Goal: Ask a question

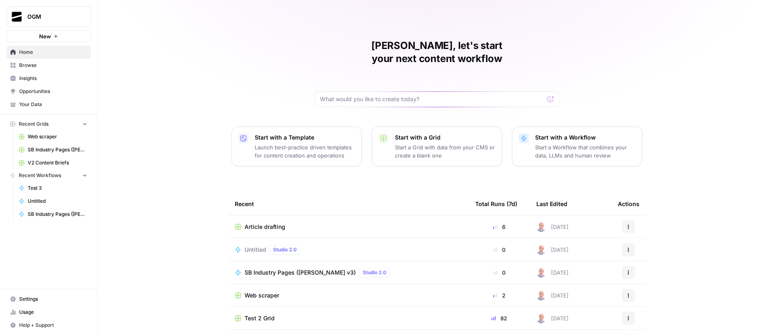
click at [266, 223] on span "Article drafting" at bounding box center [265, 227] width 41 height 8
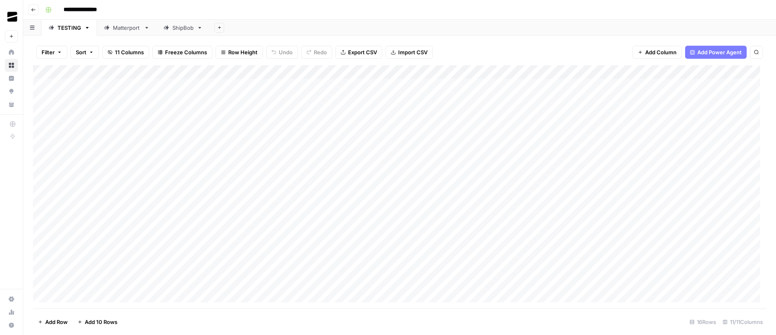
click at [122, 24] on div "Matterport" at bounding box center [127, 28] width 28 height 8
click at [566, 126] on div "Add Column" at bounding box center [400, 141] width 734 height 152
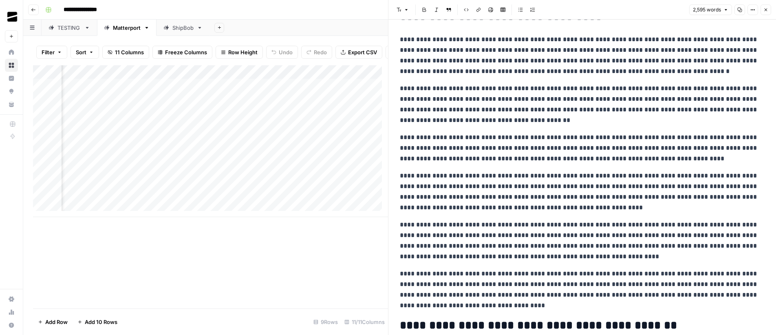
scroll to position [226, 0]
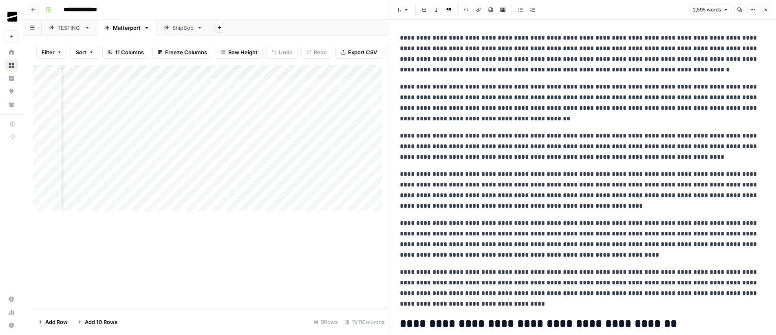
click at [766, 11] on icon "button" at bounding box center [766, 9] width 5 height 5
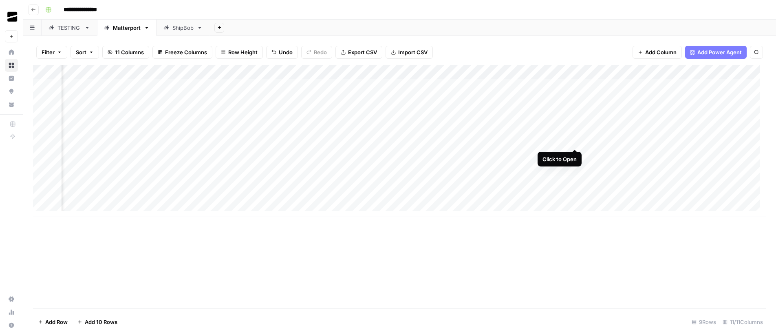
click at [575, 142] on div "Add Column" at bounding box center [400, 141] width 734 height 152
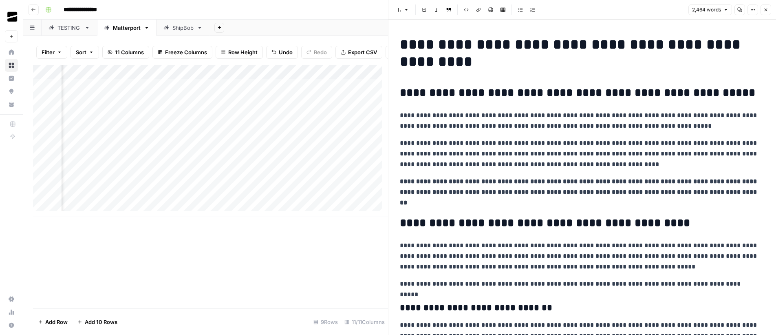
click at [768, 10] on icon "button" at bounding box center [766, 9] width 5 height 5
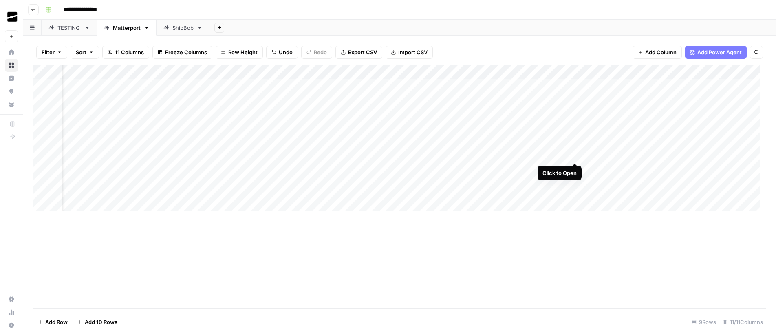
click at [577, 153] on div "Add Column" at bounding box center [400, 141] width 734 height 152
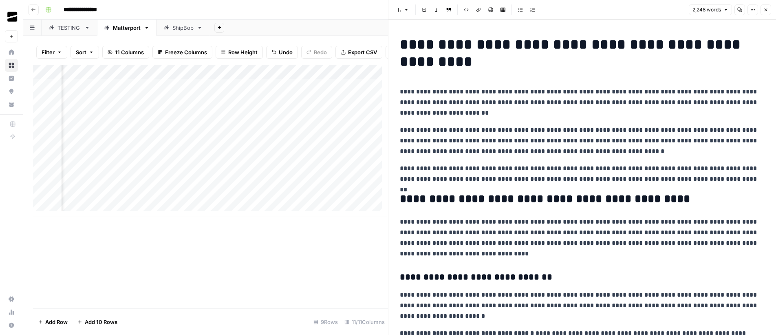
click at [768, 10] on icon "button" at bounding box center [766, 9] width 5 height 5
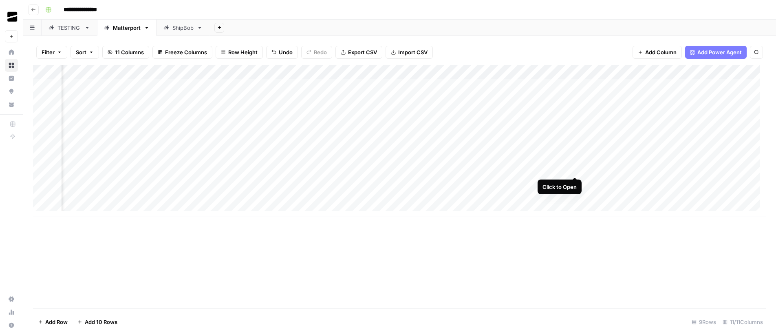
click at [574, 170] on div "Add Column" at bounding box center [400, 141] width 734 height 152
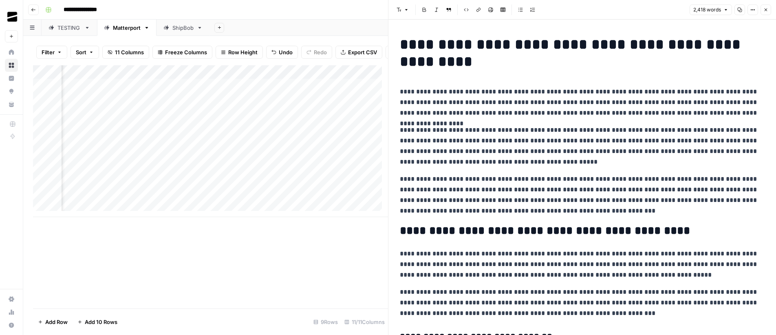
click at [767, 11] on icon "button" at bounding box center [766, 9] width 5 height 5
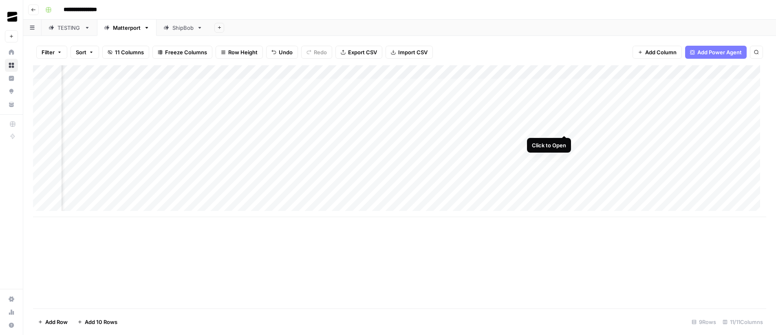
click at [564, 127] on div "Add Column" at bounding box center [400, 141] width 734 height 152
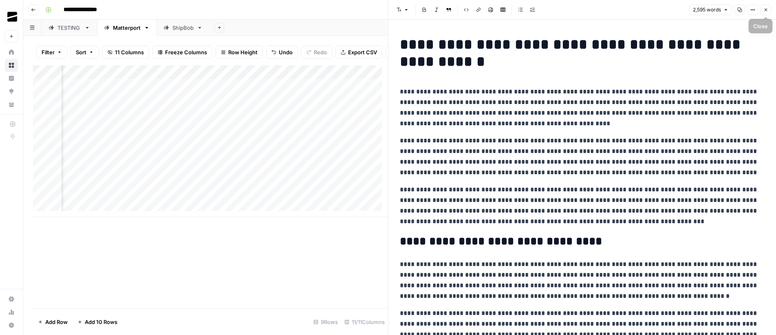
click at [768, 10] on span "Close" at bounding box center [768, 10] width 0 height 0
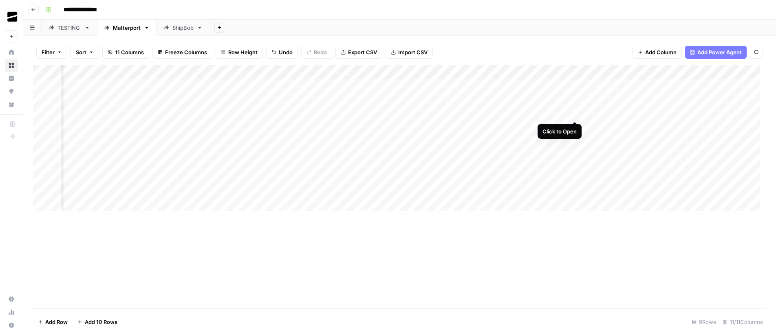
click at [574, 114] on div "Add Column" at bounding box center [400, 141] width 734 height 152
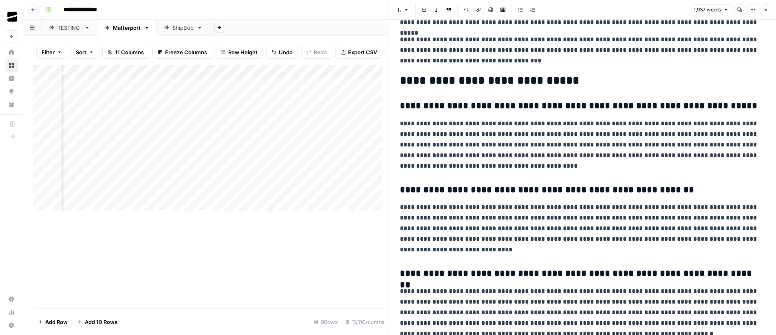
scroll to position [1915, 0]
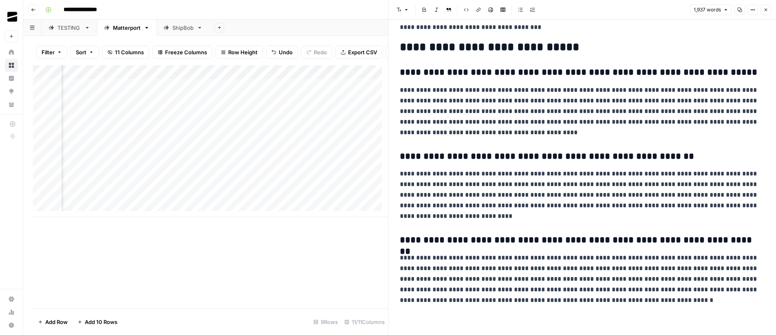
click at [768, 10] on span "Close" at bounding box center [768, 10] width 0 height 0
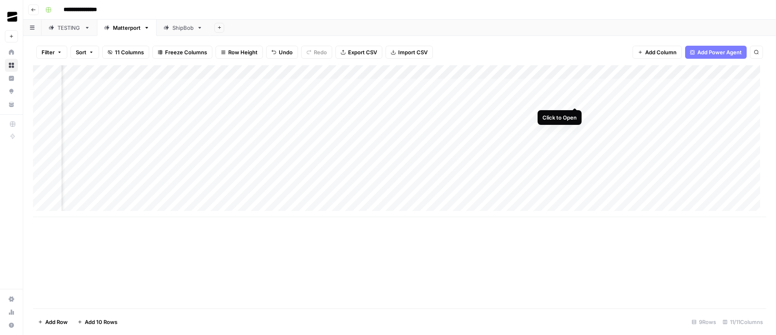
click at [576, 99] on div "Add Column" at bounding box center [400, 141] width 734 height 152
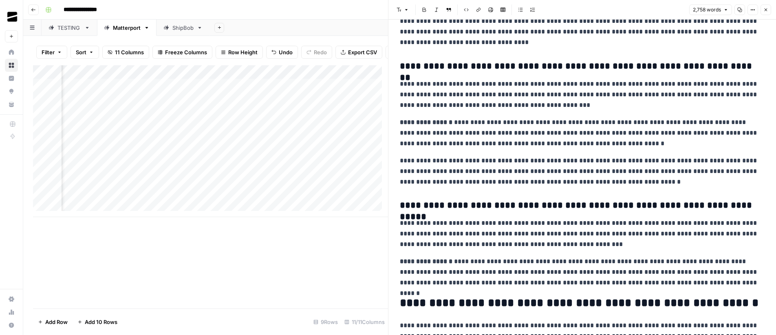
scroll to position [1965, 0]
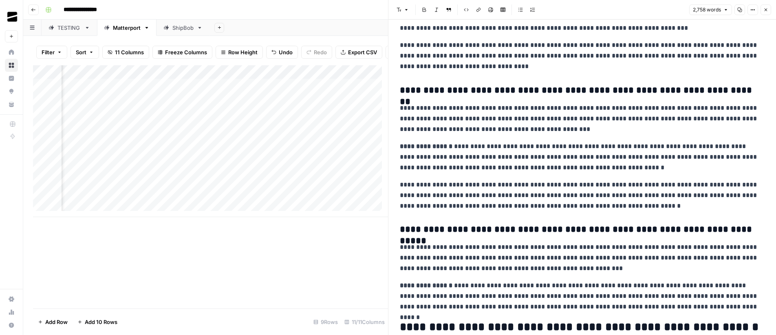
click at [769, 8] on button "Close" at bounding box center [766, 9] width 11 height 11
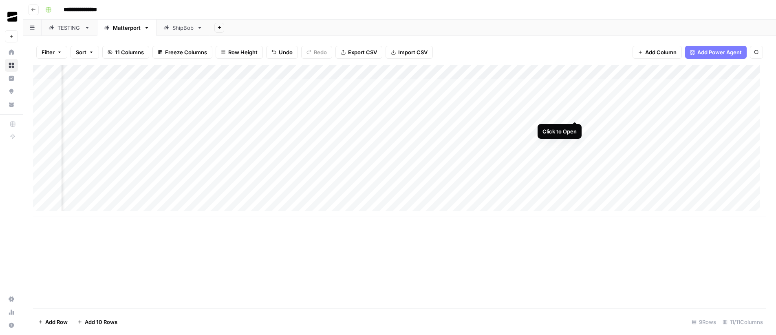
click at [575, 113] on div "Add Column" at bounding box center [400, 141] width 734 height 152
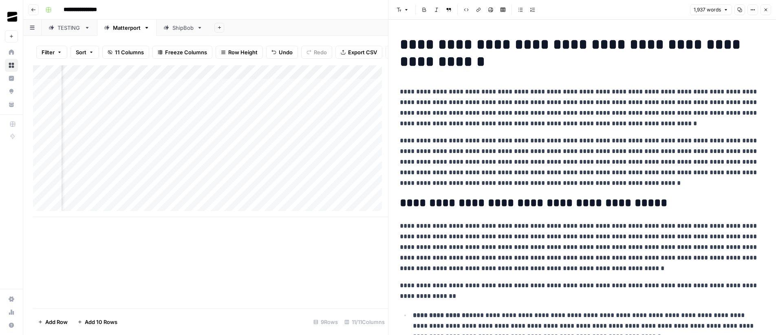
click at [765, 10] on icon "button" at bounding box center [766, 9] width 5 height 5
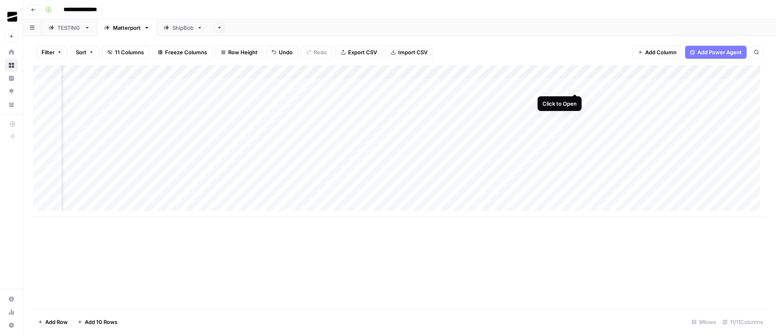
click at [573, 86] on div "Add Column" at bounding box center [400, 141] width 734 height 152
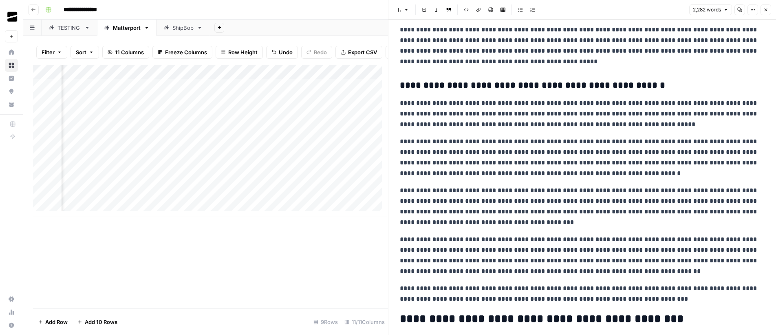
scroll to position [2070, 0]
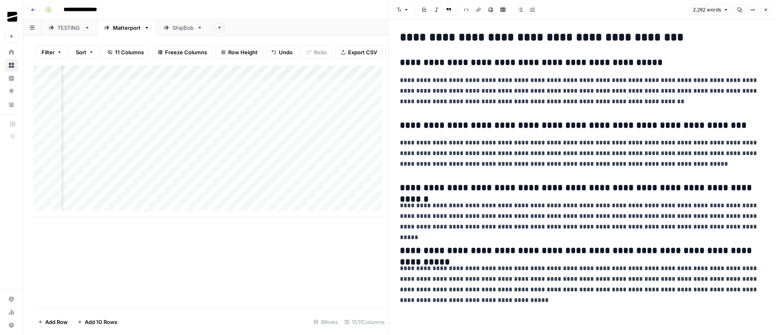
click at [769, 10] on button "Close" at bounding box center [766, 9] width 11 height 11
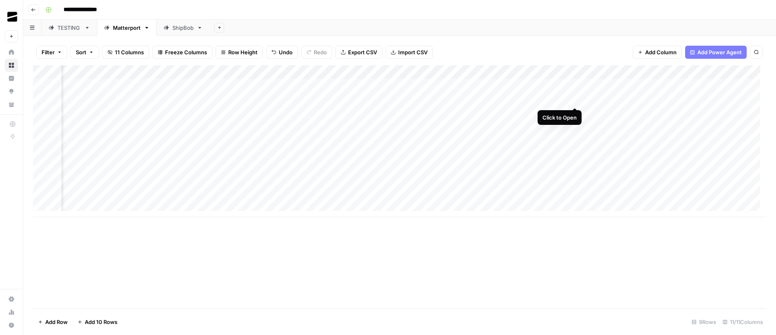
click at [576, 99] on div "Add Column" at bounding box center [400, 141] width 734 height 152
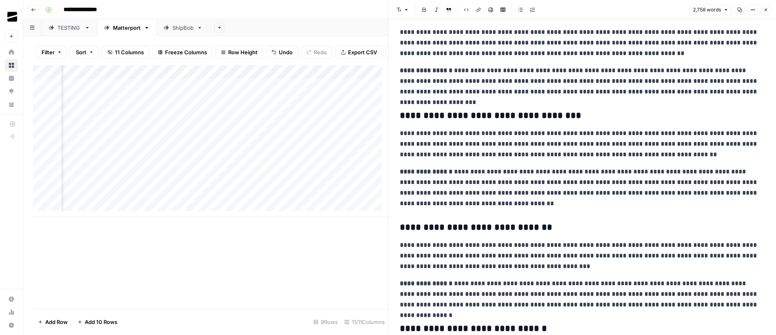
scroll to position [2799, 0]
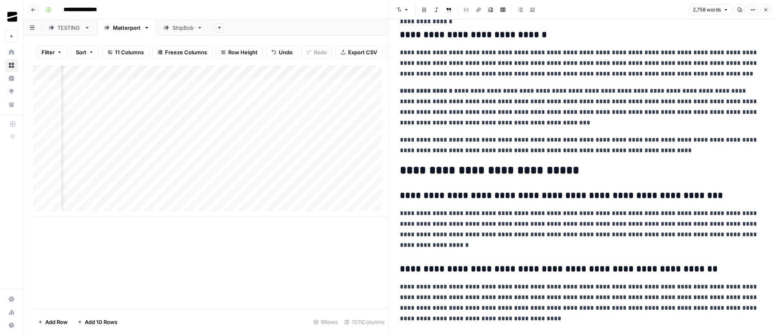
click at [767, 12] on icon "button" at bounding box center [766, 9] width 5 height 5
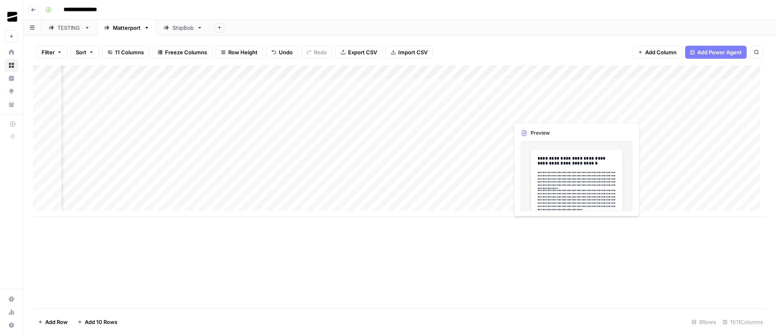
click at [577, 113] on div "Add Column" at bounding box center [400, 141] width 734 height 152
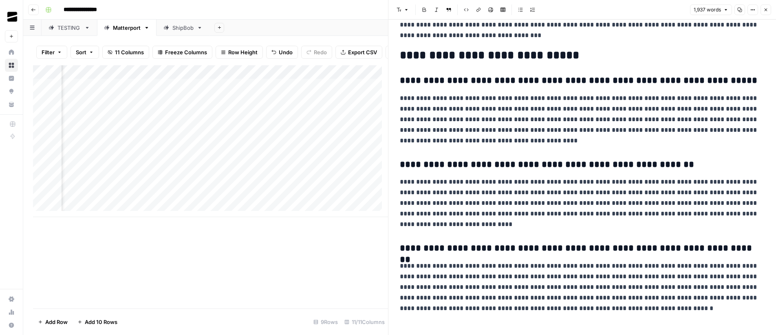
scroll to position [1915, 0]
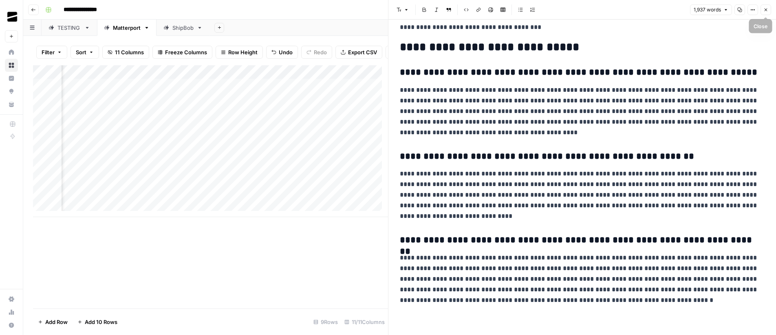
click at [770, 9] on button "Close" at bounding box center [766, 9] width 11 height 11
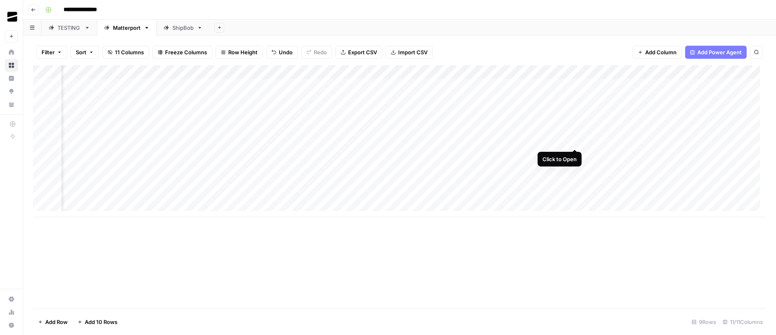
click at [575, 140] on div "Add Column" at bounding box center [400, 141] width 734 height 152
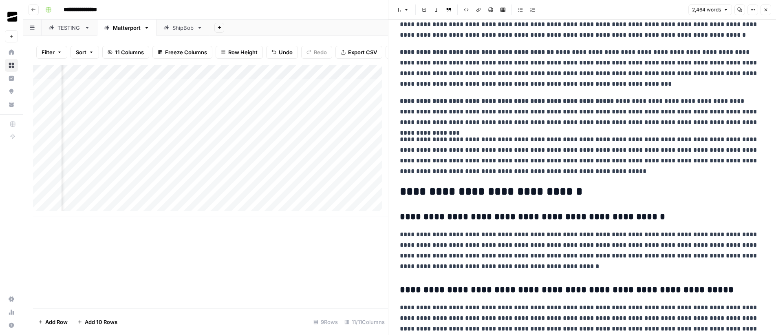
scroll to position [2424, 0]
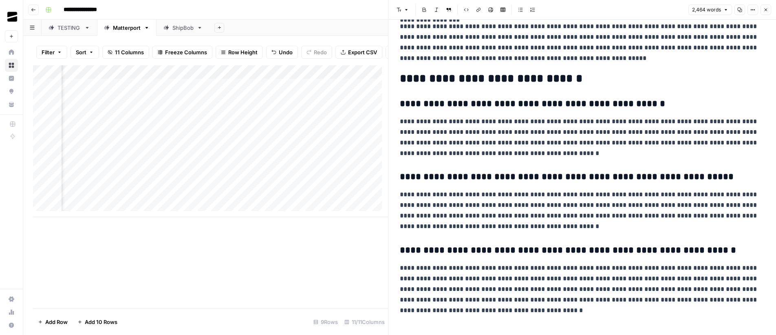
click at [765, 9] on icon "button" at bounding box center [766, 9] width 5 height 5
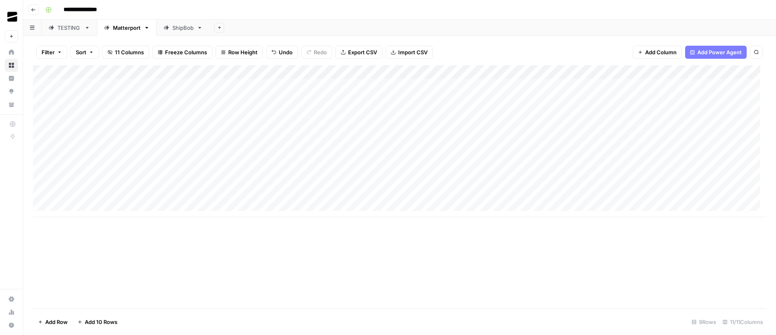
click at [570, 108] on div "Add Column" at bounding box center [400, 141] width 734 height 152
click at [476, 32] on div "Add Sheet" at bounding box center [493, 28] width 567 height 16
click at [610, 139] on div "Add Column" at bounding box center [400, 141] width 734 height 152
click at [595, 141] on div "Add Column" at bounding box center [400, 141] width 734 height 152
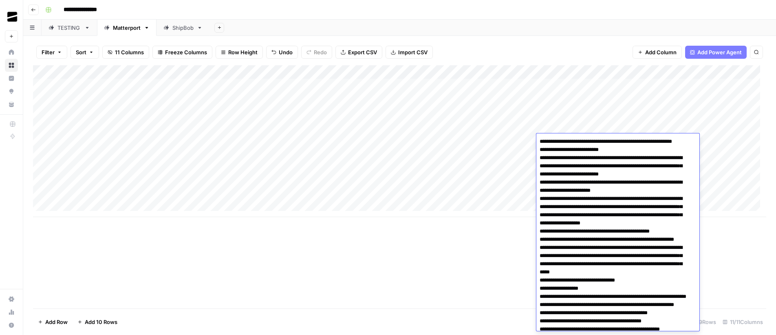
scroll to position [763, 0]
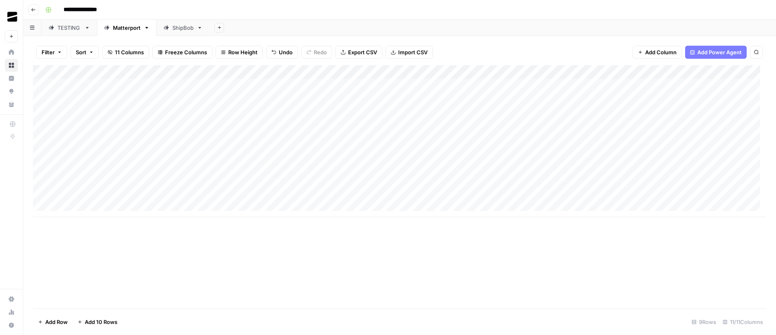
click at [516, 247] on div "Add Column" at bounding box center [400, 186] width 734 height 243
click at [635, 142] on div "Add Column" at bounding box center [400, 141] width 734 height 152
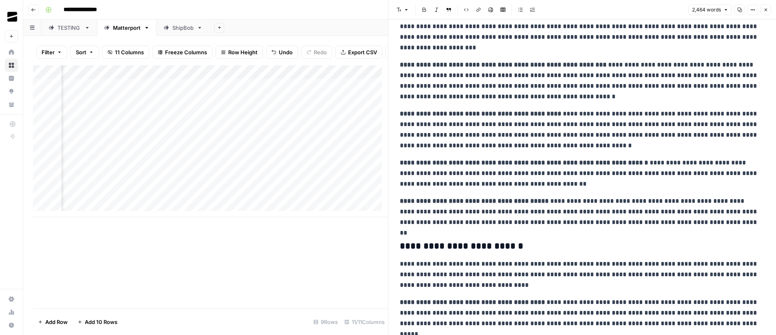
scroll to position [935, 0]
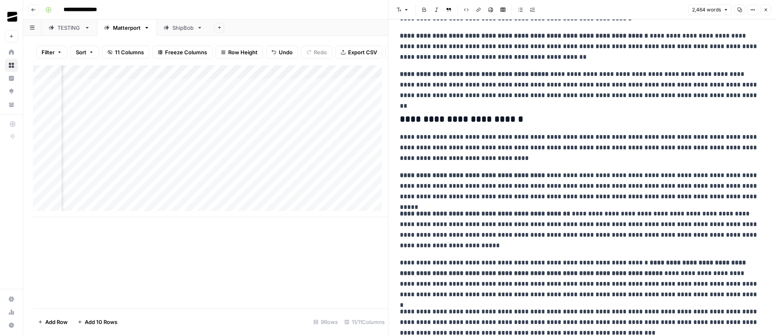
click at [768, 9] on button "Close" at bounding box center [766, 9] width 11 height 11
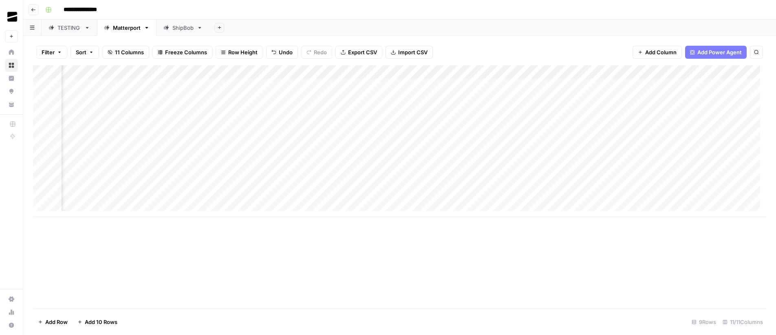
click at [180, 25] on div "ShipBob" at bounding box center [182, 28] width 21 height 8
click at [474, 113] on div "Add Column" at bounding box center [400, 120] width 734 height 110
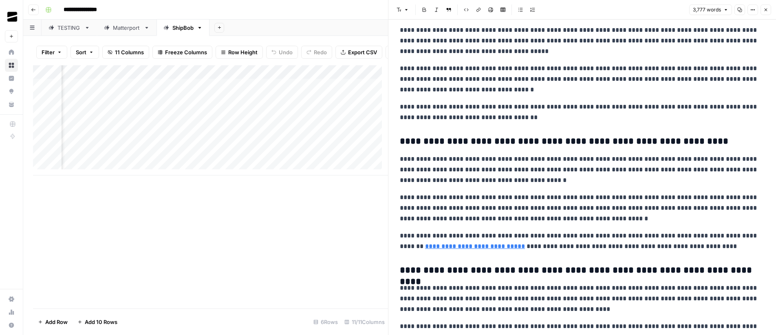
scroll to position [4360, 0]
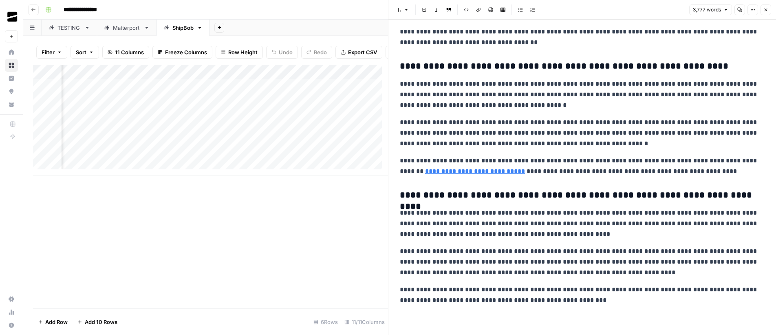
click at [766, 10] on icon "button" at bounding box center [766, 9] width 5 height 5
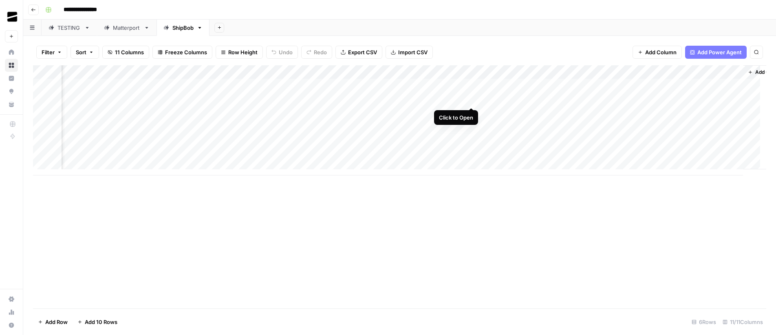
click at [474, 98] on div "Add Column" at bounding box center [400, 120] width 734 height 110
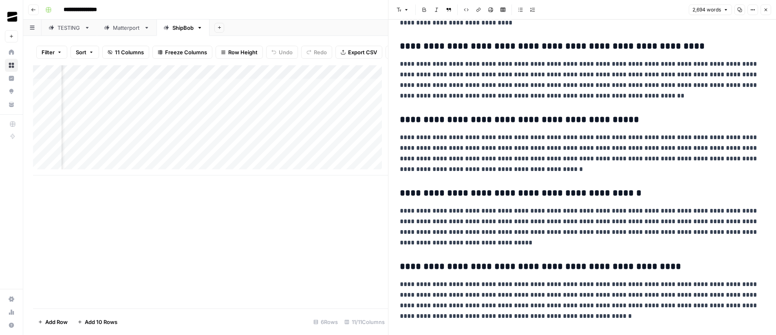
scroll to position [2633, 0]
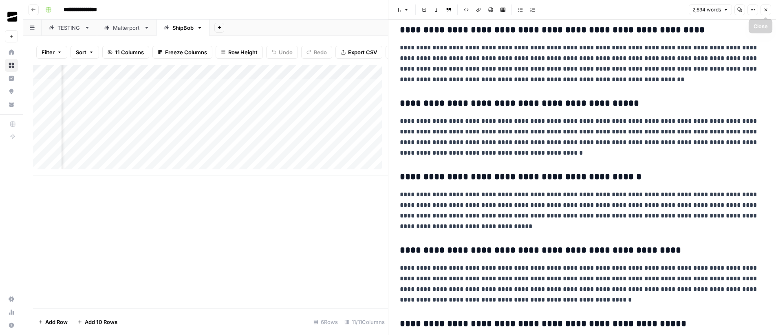
click at [767, 9] on icon "button" at bounding box center [766, 9] width 5 height 5
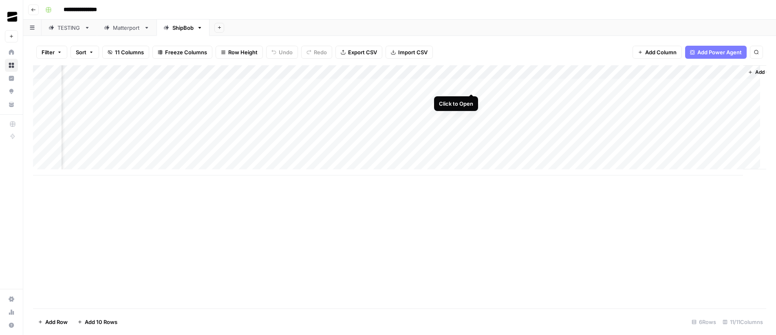
click at [472, 84] on div "Add Column" at bounding box center [400, 120] width 734 height 110
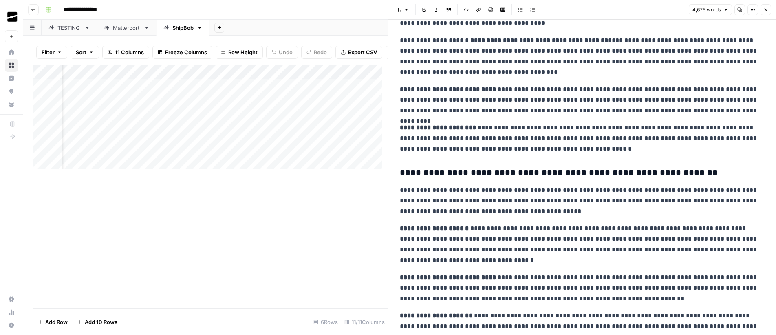
scroll to position [863, 0]
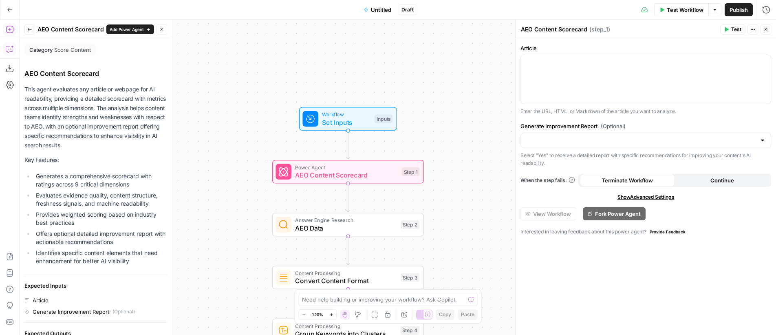
click at [13, 49] on icon "button" at bounding box center [10, 49] width 8 height 8
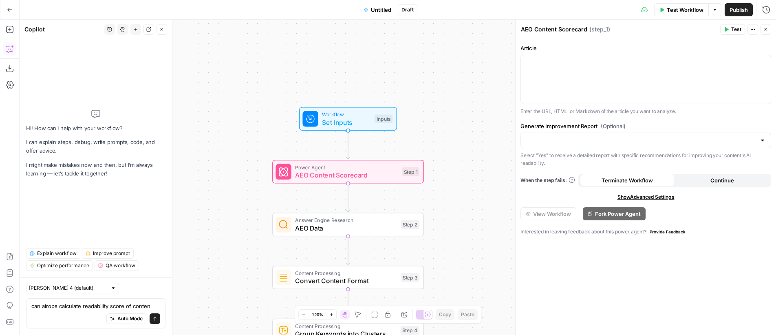
type textarea "can airops calculate readability score of content"
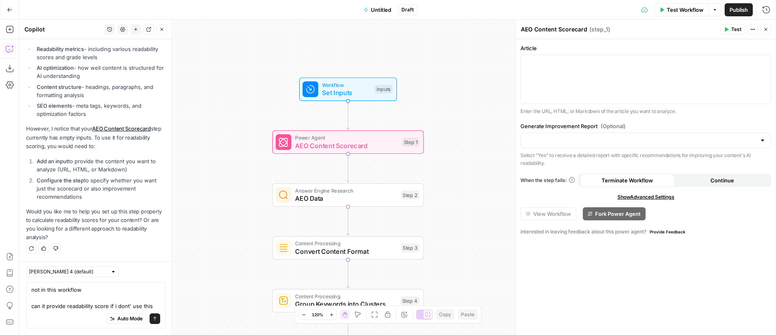
scroll to position [157, 0]
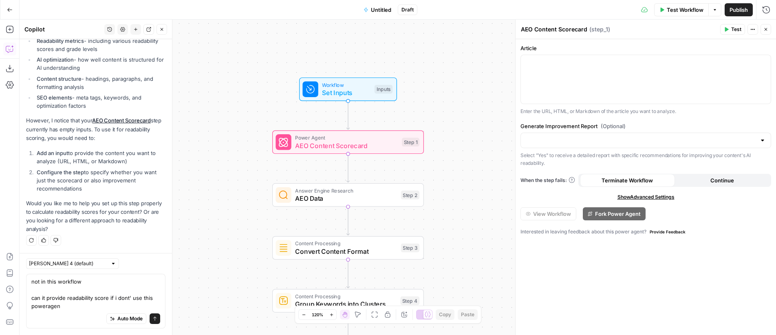
type textarea "not in this workflow can it provide readability score if i dont' use this power…"
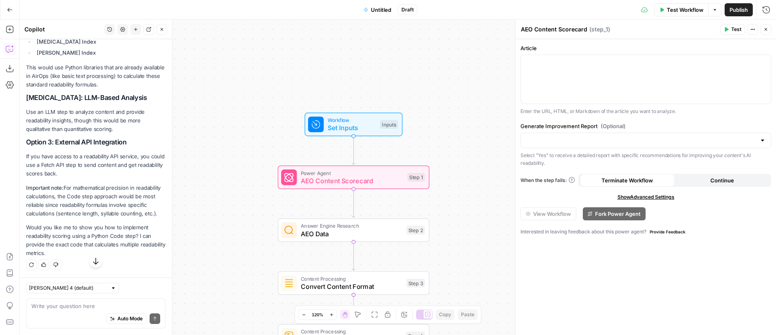
scroll to position [539, 0]
click at [66, 306] on textarea at bounding box center [95, 306] width 129 height 8
paste textarea "Named Entity Recognition (NER)"
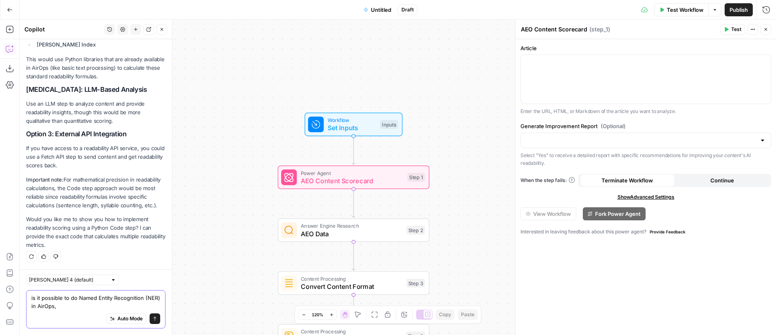
type textarea "is it possible to do Named Entity Recognition (NER) in AirOps"
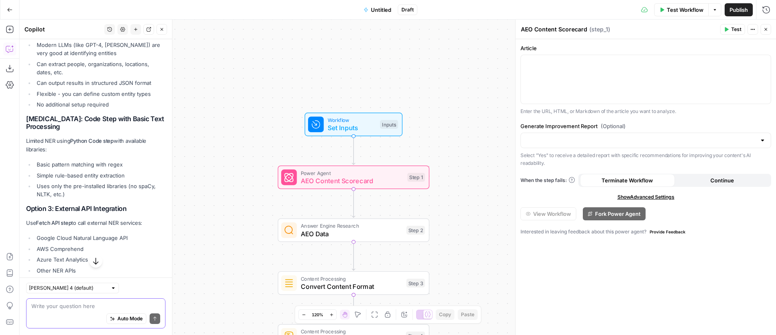
scroll to position [1015, 0]
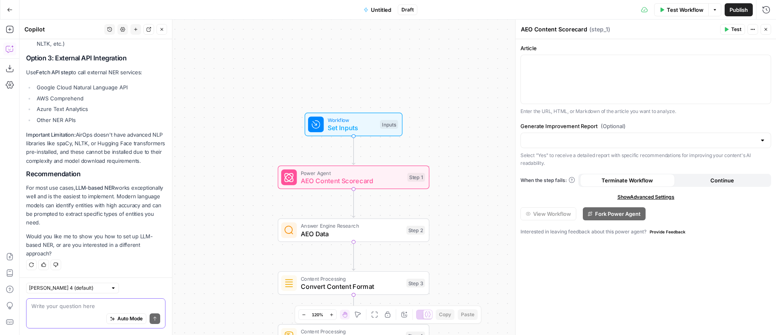
click at [91, 302] on textarea at bounding box center [95, 306] width 129 height 8
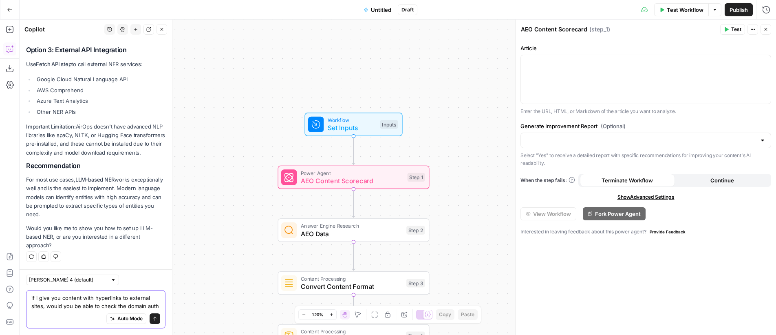
scroll to position [1031, 0]
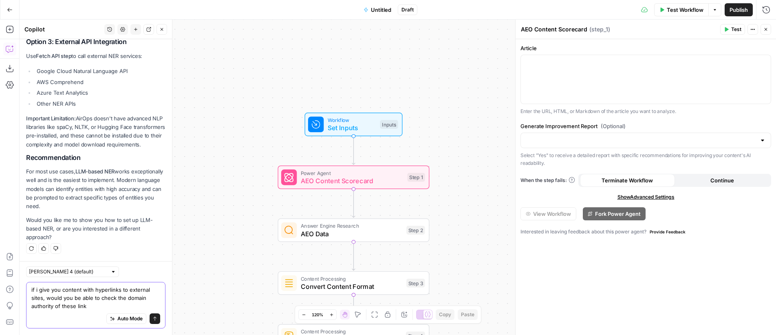
type textarea "if i give you content with hyperlinks to external sites, would you be able to c…"
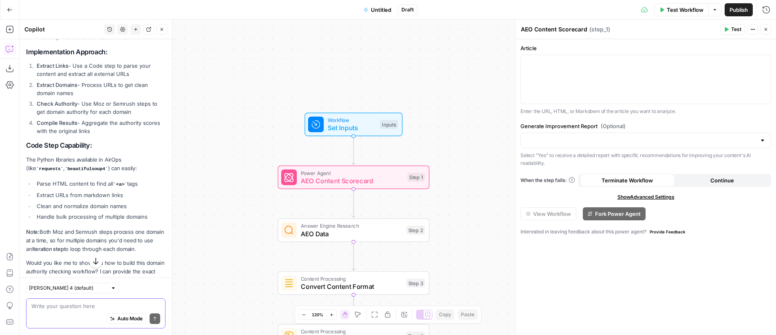
scroll to position [1517, 0]
